Goal: Check status: Check status

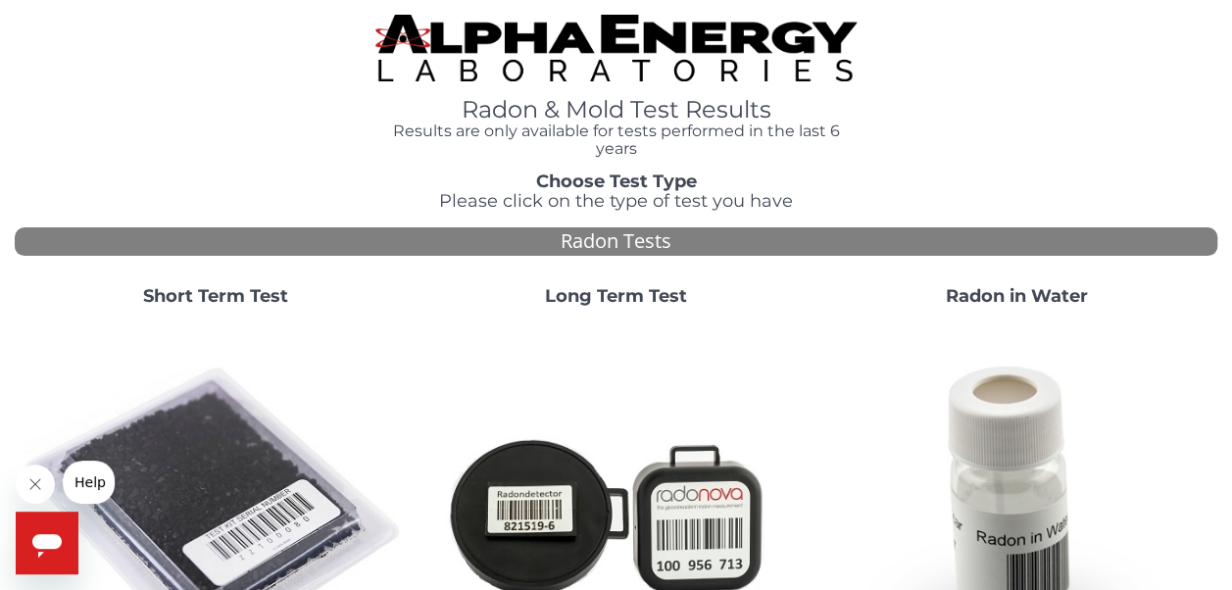
click at [245, 290] on strong "Short Term Test" at bounding box center [215, 296] width 145 height 22
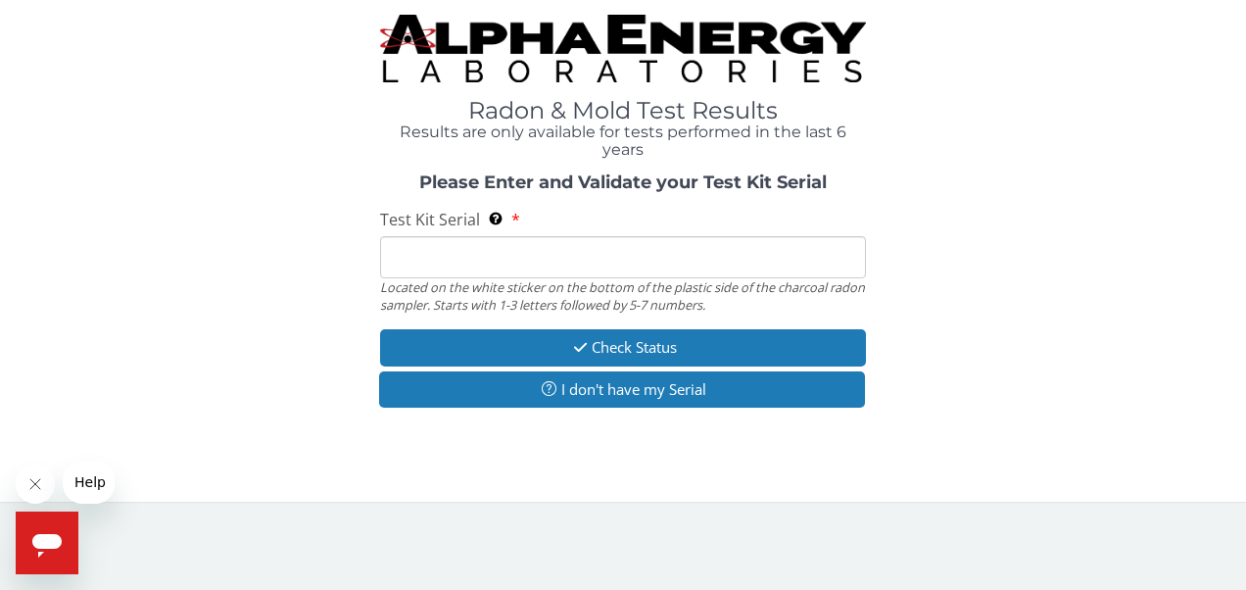
click at [413, 253] on input "Test Kit Serial Located on the white sticker on the bottom of the plastic side …" at bounding box center [623, 257] width 487 height 42
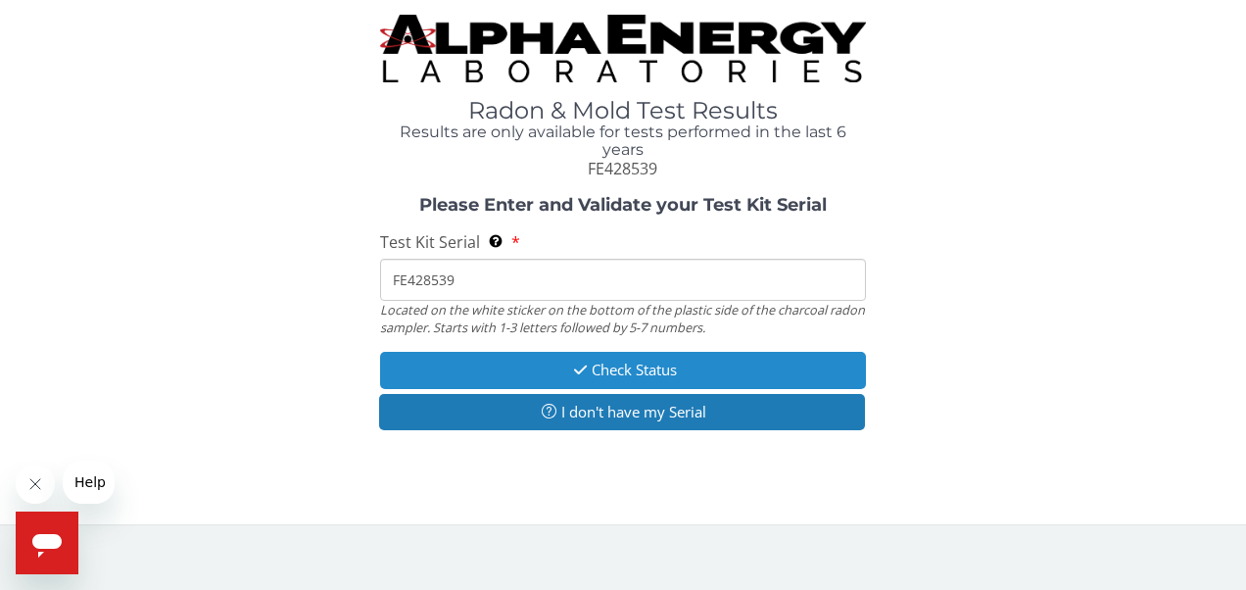
type input "FE428539"
click at [617, 373] on button "Check Status" at bounding box center [623, 370] width 487 height 36
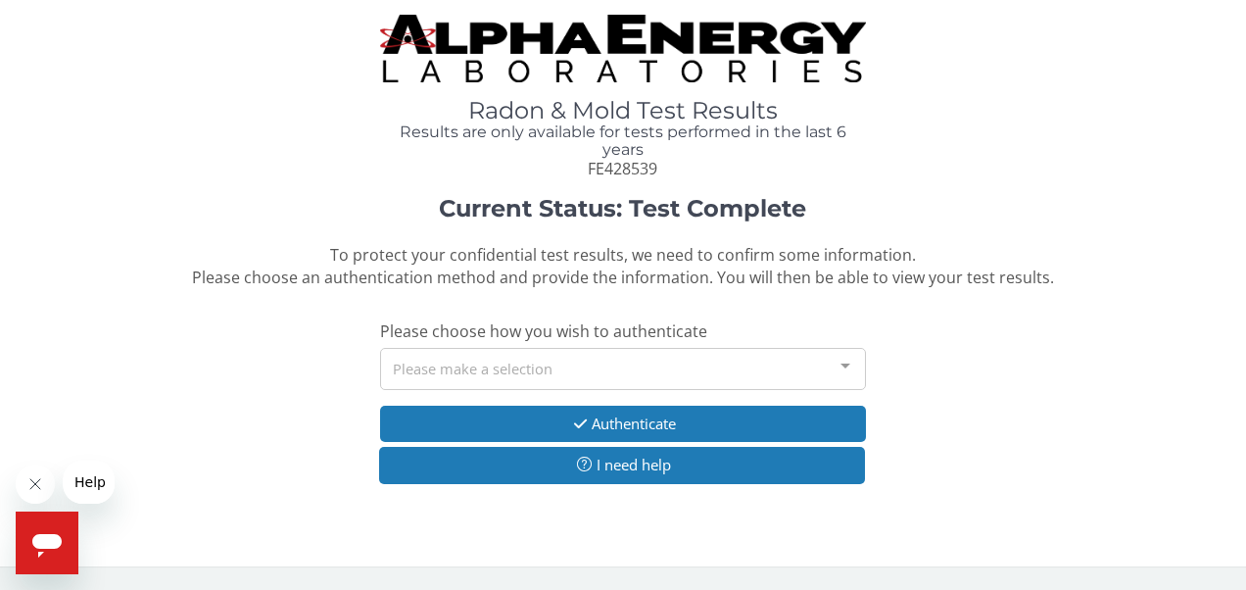
click at [839, 366] on div at bounding box center [845, 367] width 39 height 37
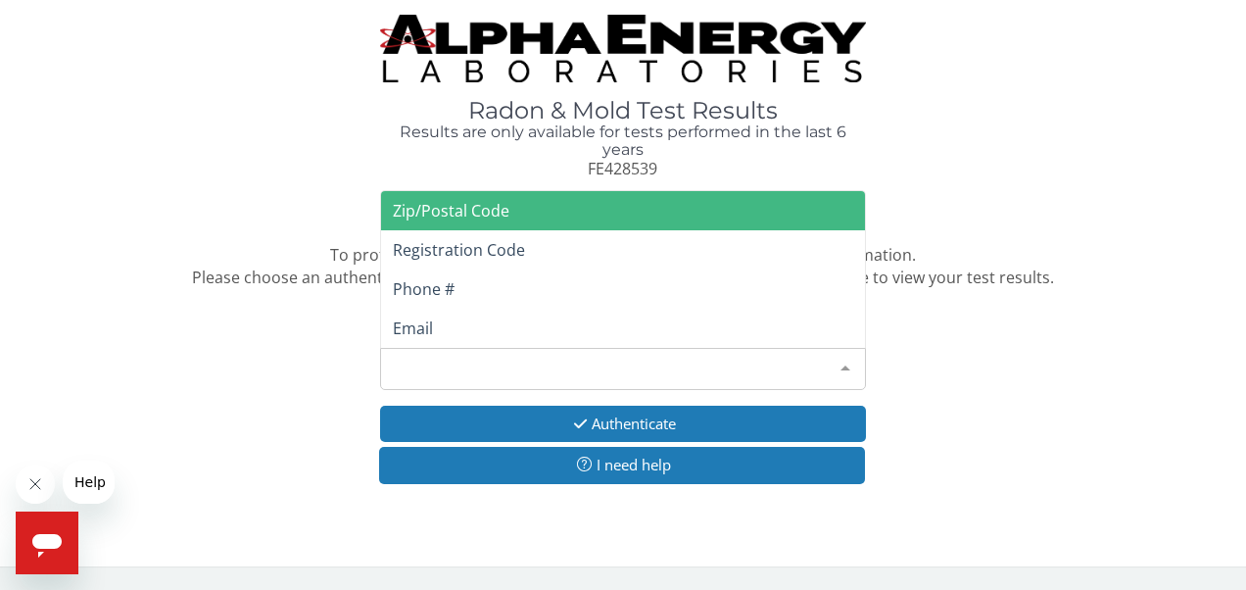
click at [602, 218] on span "Zip/Postal Code" at bounding box center [623, 210] width 485 height 39
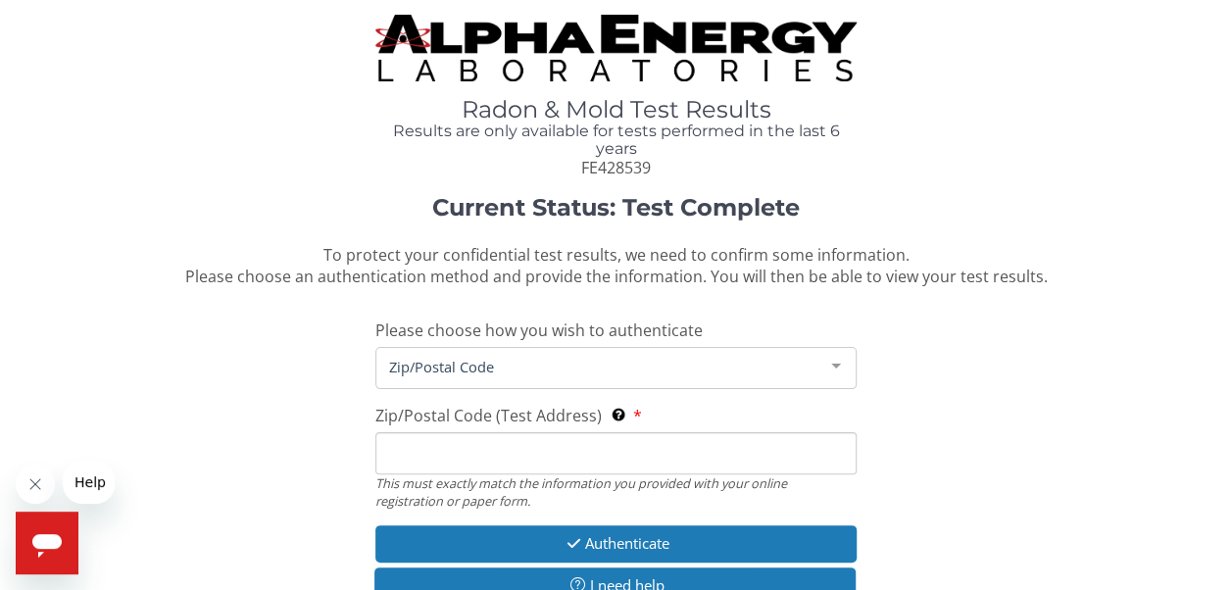
click at [389, 373] on span "Zip/Postal Code" at bounding box center [600, 367] width 432 height 22
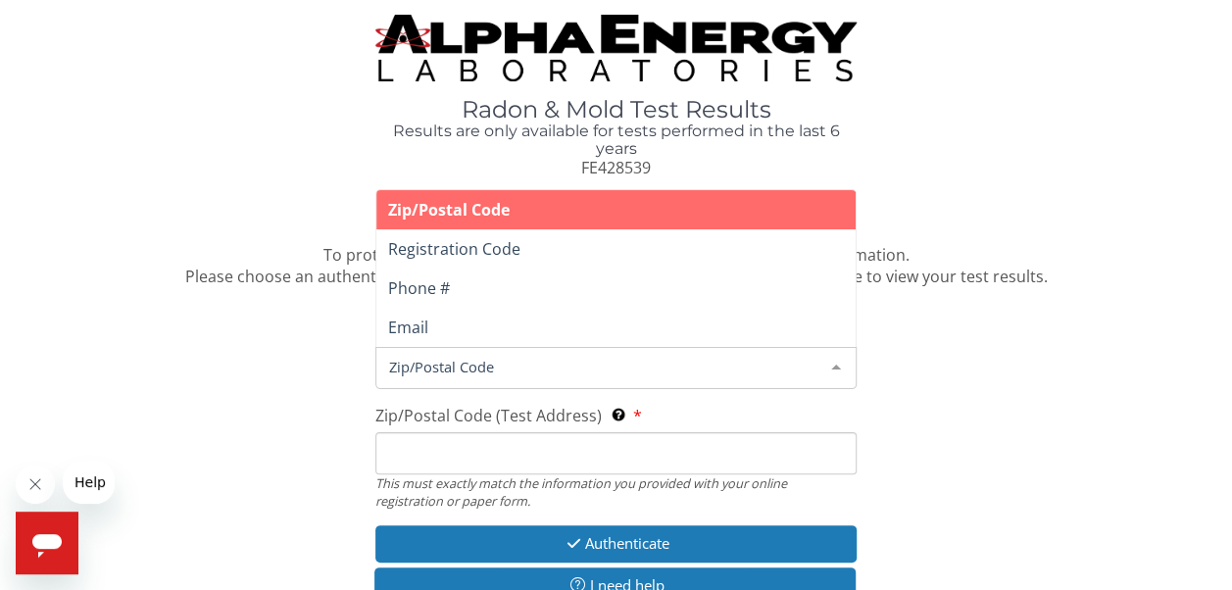
click at [413, 457] on input "Zip/Postal Code (Test Address) This must exactly match the information you prov…" at bounding box center [615, 453] width 481 height 42
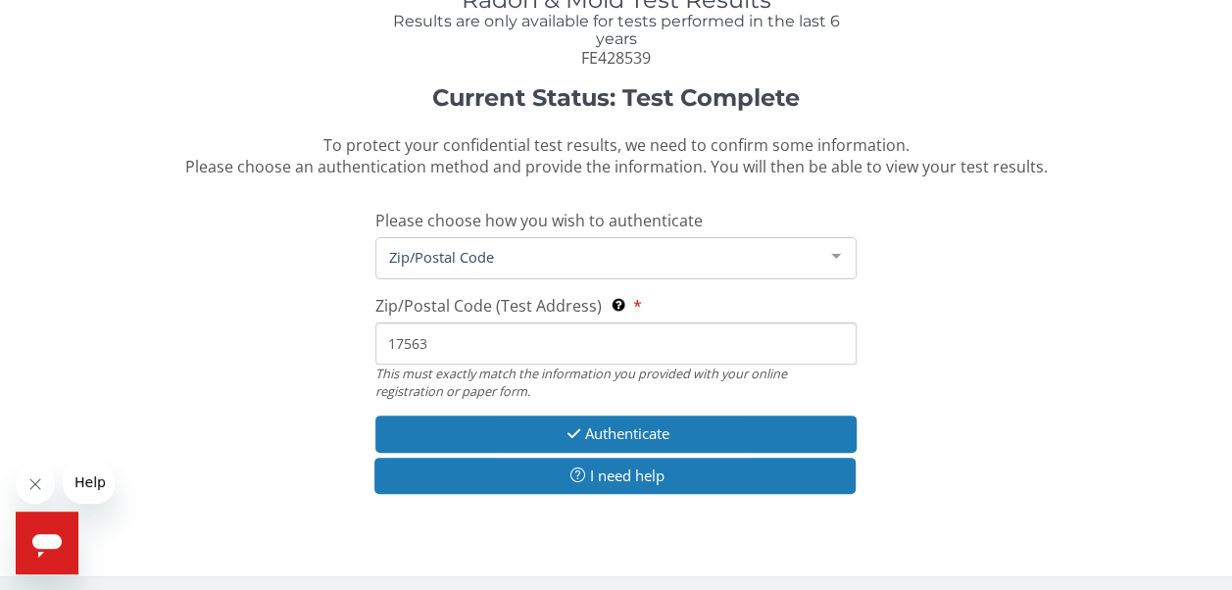
scroll to position [116, 0]
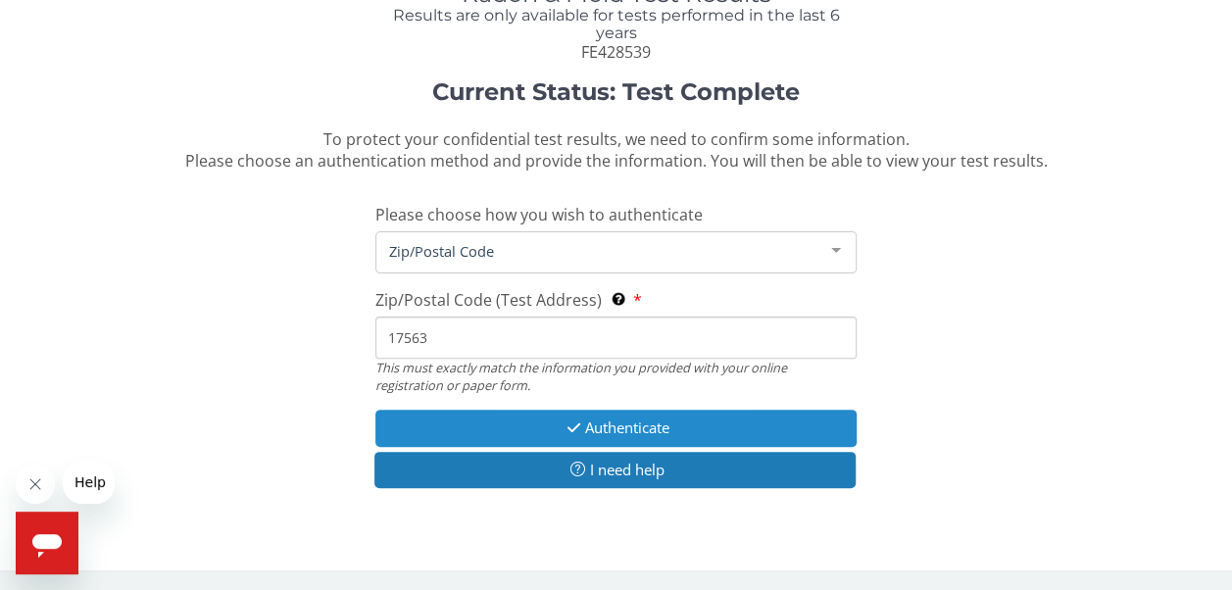
type input "17563"
click at [596, 429] on button "Authenticate" at bounding box center [615, 428] width 481 height 36
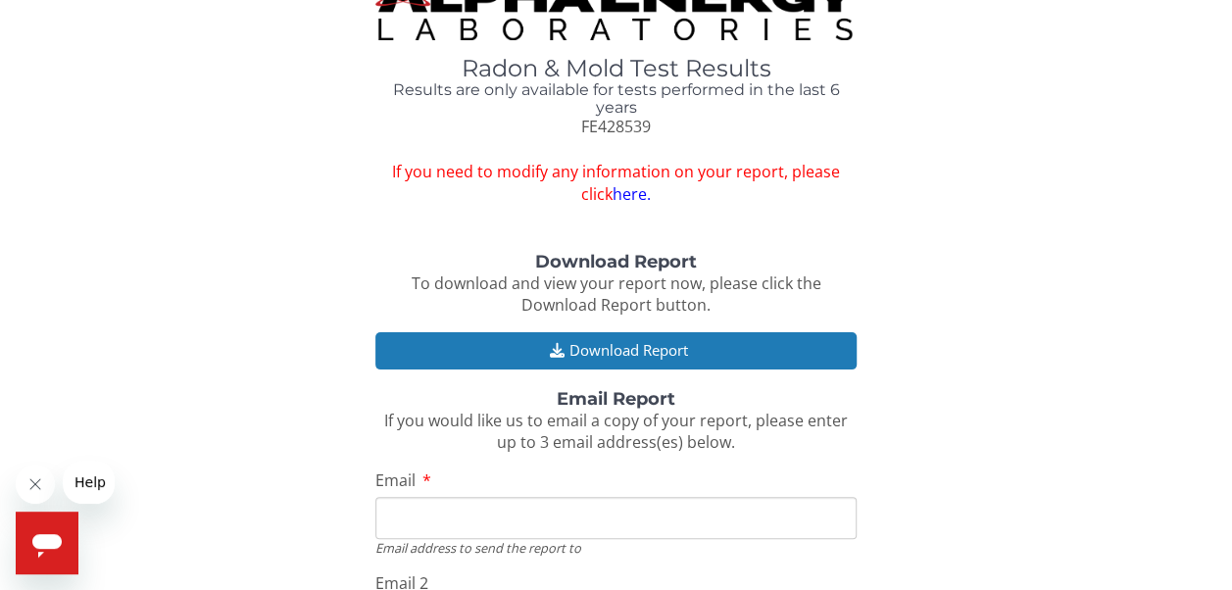
scroll to position [38, 0]
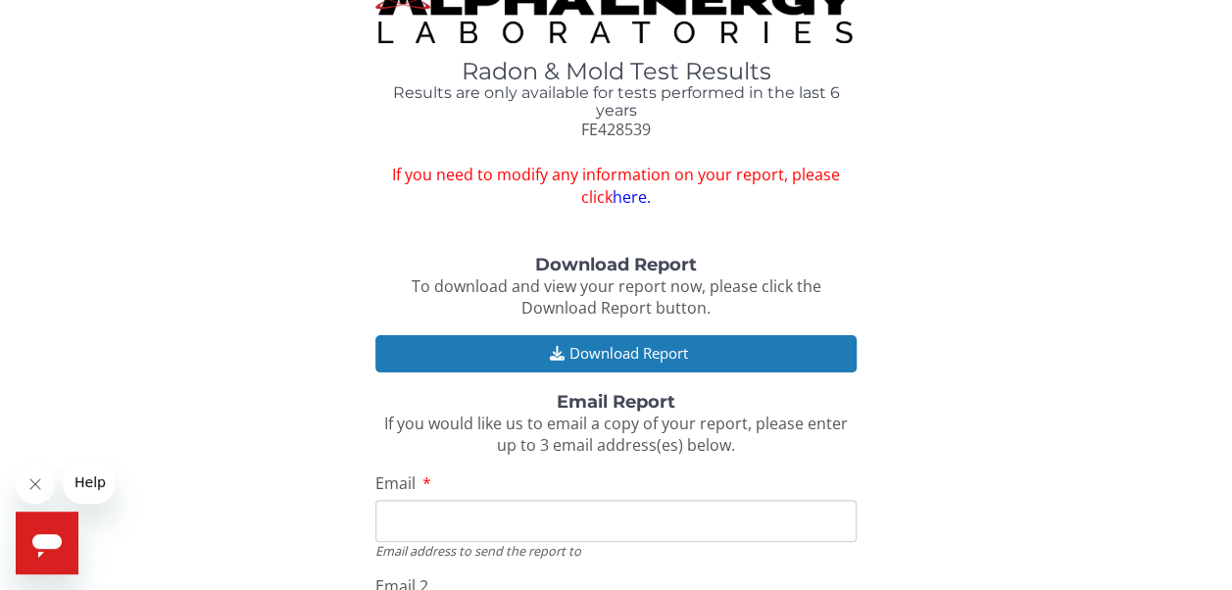
click at [604, 272] on strong "Download Report" at bounding box center [616, 265] width 162 height 22
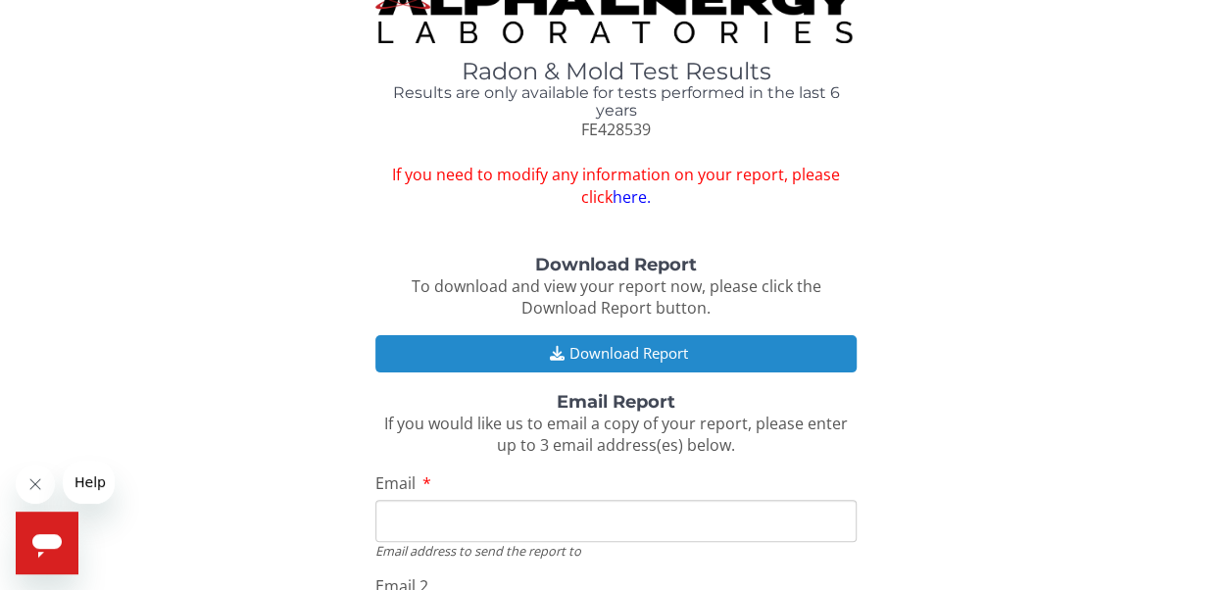
click at [635, 359] on button "Download Report" at bounding box center [615, 353] width 481 height 36
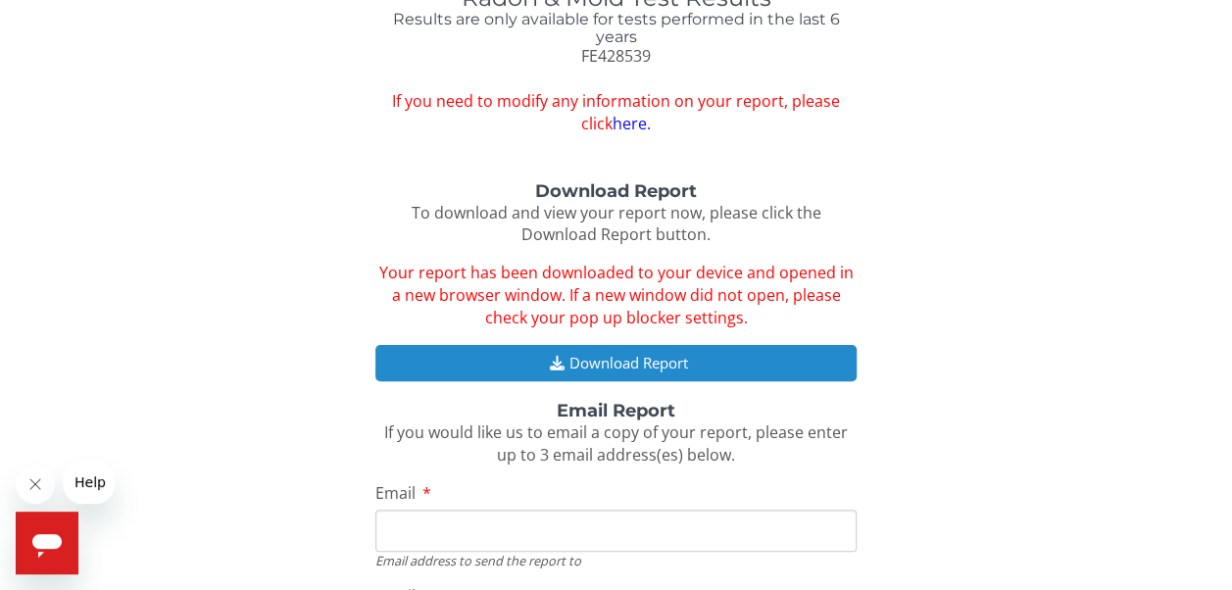
scroll to position [0, 0]
